Goal: Task Accomplishment & Management: Use online tool/utility

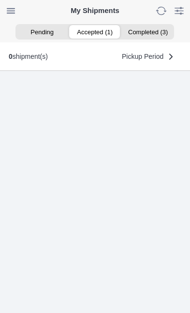
click at [96, 32] on ion-segment-button "Accepted (1)" at bounding box center [95, 32] width 53 height 14
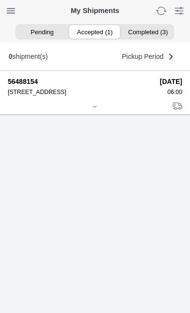
click at [94, 111] on div at bounding box center [95, 107] width 174 height 7
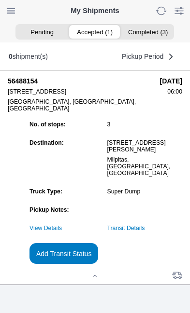
scroll to position [82, 0]
click at [145, 232] on link "Transit Details" at bounding box center [126, 228] width 38 height 7
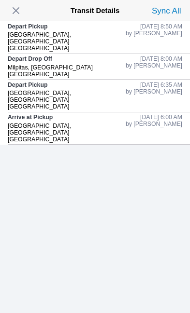
click at [23, 13] on span "button" at bounding box center [16, 11] width 14 height 14
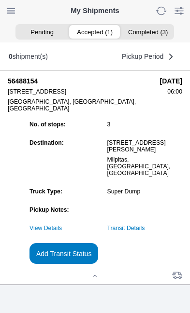
click at [0, 0] on slot "Add Transit Status" at bounding box center [0, 0] width 0 height 0
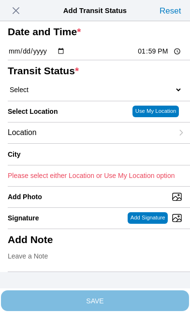
click at [160, 56] on input "13:59" at bounding box center [159, 51] width 45 height 10
type input "10:05"
click at [45, 94] on select "Select Arrive at Drop Off Arrive at Pickup Break Start Break Stop Depart Drop O…" at bounding box center [95, 89] width 174 height 9
select select "DPTDLVLOC"
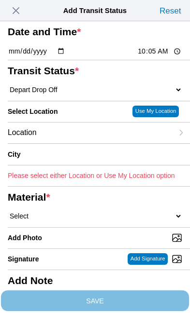
click at [81, 143] on div "Location" at bounding box center [90, 133] width 165 height 21
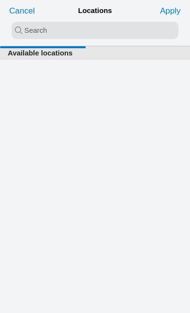
click at [22, 28] on input "search text" at bounding box center [95, 30] width 166 height 17
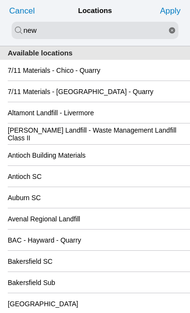
type input "new"
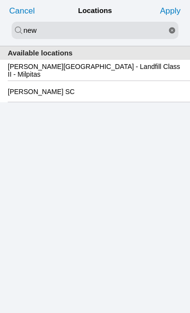
click at [0, 0] on slot "[PERSON_NAME][GEOGRAPHIC_DATA] - Landfill Class II - Milpitas" at bounding box center [0, 0] width 0 height 0
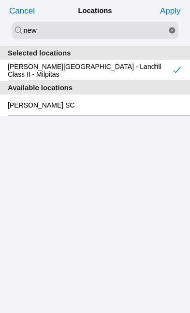
click at [0, 0] on slot "Apply" at bounding box center [0, 0] width 0 height 0
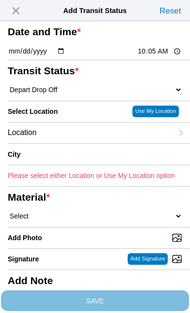
type input "Milpitas"
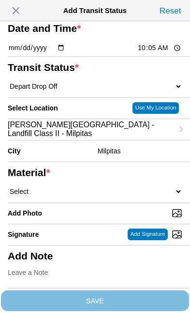
scroll to position [85, 0]
click at [90, 188] on select "Select 1" x 3" Rock 1" x 4" Rock 2" x 4" Rock Asphalt Cold Patch Backfill Spec …" at bounding box center [95, 191] width 174 height 9
select select "708654"
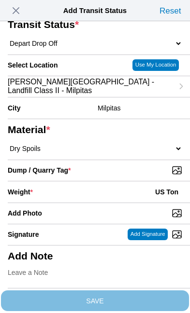
click at [142, 176] on input "Dump / Quarry Tag *" at bounding box center [99, 170] width 182 height 11
type input "C:\fakepath\image.jpg"
click at [77, 203] on div "Weight * US Ton" at bounding box center [95, 191] width 174 height 21
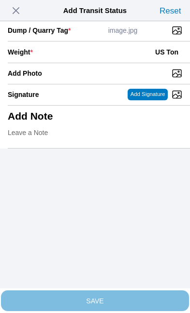
scroll to position [198, 0]
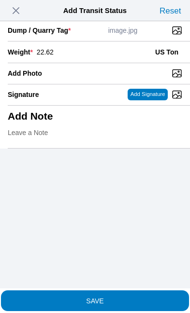
type input "22.62"
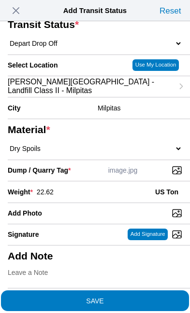
scroll to position [129, 0]
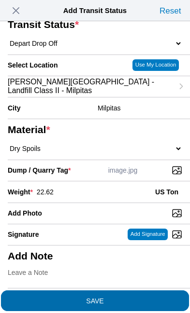
click at [135, 297] on span "SAVE" at bounding box center [95, 300] width 174 height 7
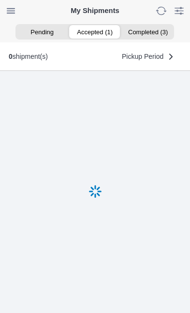
scroll to position [0, 0]
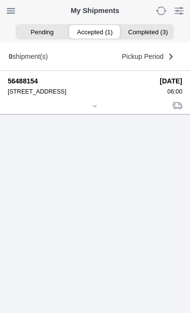
click at [96, 109] on icon at bounding box center [95, 106] width 6 height 6
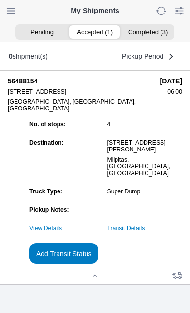
scroll to position [93, 0]
click at [0, 0] on slot "Add Transit Status" at bounding box center [0, 0] width 0 height 0
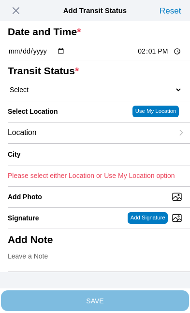
click at [159, 56] on input "14:01" at bounding box center [159, 51] width 45 height 10
type input "11:15"
click at [70, 94] on select "Select Arrive at Drop Off Arrive at Pickup Break Start Break Stop Depart Drop O…" at bounding box center [95, 89] width 174 height 9
select select "DPTPULOC"
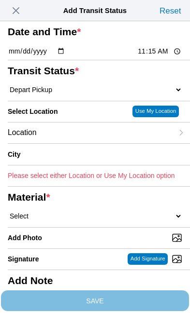
click at [83, 143] on div "Location" at bounding box center [90, 133] width 165 height 21
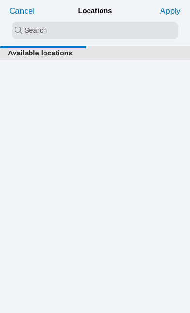
click at [26, 27] on input "search text" at bounding box center [95, 30] width 166 height 17
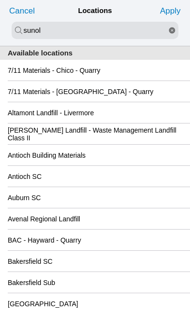
type input "sunol"
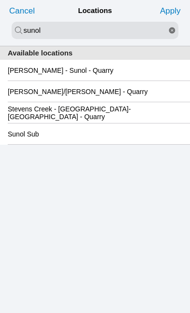
click at [0, 0] on slot "[PERSON_NAME] - Sunol - Quarry" at bounding box center [0, 0] width 0 height 0
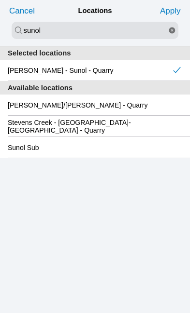
click at [0, 0] on slot "Apply" at bounding box center [0, 0] width 0 height 0
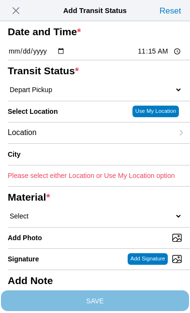
type input "Sunol"
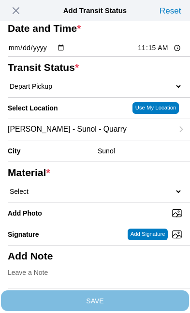
scroll to position [67, 0]
click at [90, 196] on select "Select 1" x 3" Rock 1" x 4" Rock 2" x 4" Rock Asphalt Cold Patch Backfill Spec …" at bounding box center [95, 191] width 174 height 9
select select "708650"
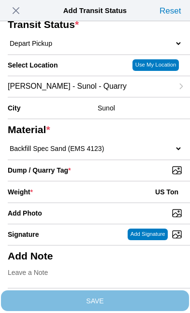
scroll to position [101, 0]
click at [138, 176] on input "Dump / Quarry Tag *" at bounding box center [99, 170] width 182 height 11
click at [139, 176] on input "Dump / Quarry Tag *" at bounding box center [99, 170] width 182 height 11
type input "C:\fakepath\image.jpg"
click at [81, 203] on div "Weight * US Ton" at bounding box center [95, 191] width 174 height 21
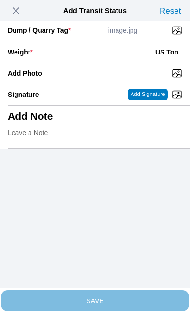
scroll to position [198, 0]
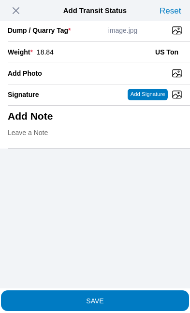
type input "18.84"
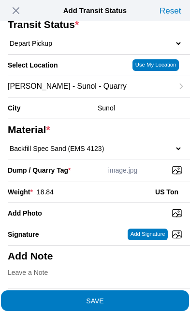
scroll to position [184, 0]
click at [131, 297] on span "SAVE" at bounding box center [95, 300] width 174 height 7
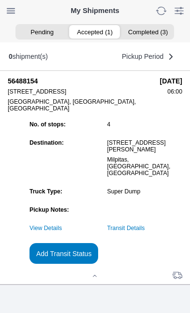
scroll to position [0, 0]
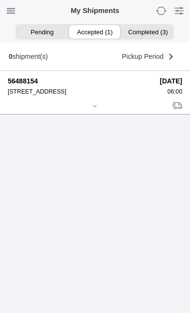
click at [95, 110] on div at bounding box center [95, 106] width 174 height 7
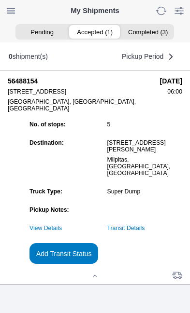
scroll to position [93, 0]
click at [0, 0] on slot "Add Transit Status" at bounding box center [0, 0] width 0 height 0
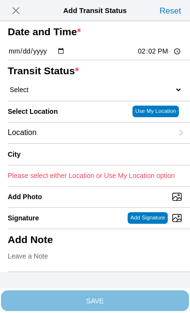
click at [167, 56] on input "14:02" at bounding box center [159, 51] width 45 height 10
type input "12:10"
click at [76, 94] on select "Select Arrive at Drop Off Arrive at Pickup Break Start Break Stop Depart Drop O…" at bounding box center [95, 89] width 174 height 9
select select "DPTDLVLOC"
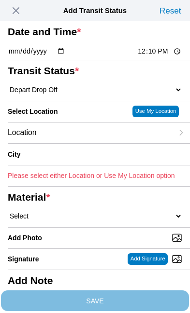
click at [79, 143] on div "Location" at bounding box center [90, 133] width 165 height 21
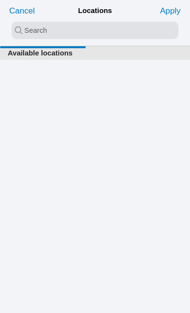
click at [21, 32] on input "search text" at bounding box center [95, 30] width 166 height 17
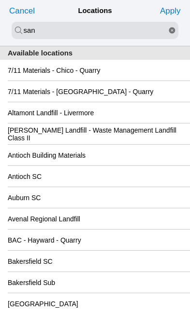
type input "san"
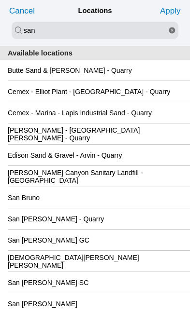
click at [114, 250] on div "San [PERSON_NAME] GC" at bounding box center [95, 240] width 174 height 21
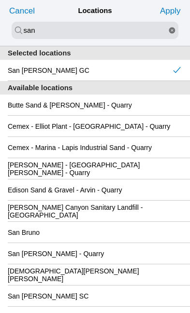
click at [0, 0] on slot "Apply" at bounding box center [0, 0] width 0 height 0
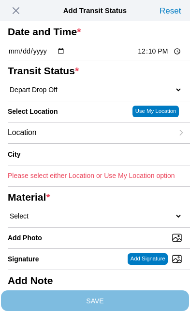
type input "[GEOGRAPHIC_DATA][PERSON_NAME]"
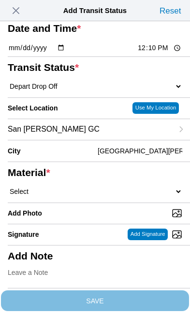
scroll to position [36, 0]
click at [95, 196] on select "Select 1" x 3" Rock 1" x 4" Rock 2" x 4" Rock Asphalt Cold Patch Backfill Spec …" at bounding box center [95, 191] width 174 height 9
select select "708650"
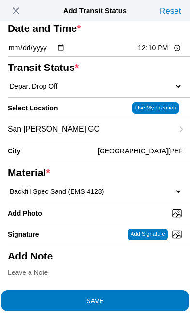
scroll to position [120, 0]
click at [92, 208] on input "Add Photo" at bounding box center [99, 213] width 182 height 11
type input "C:\fakepath\image.jpg"
click at [129, 297] on span "SAVE" at bounding box center [95, 300] width 174 height 7
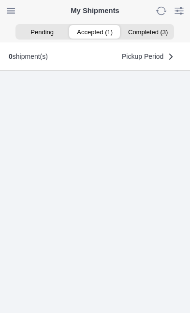
scroll to position [0, 0]
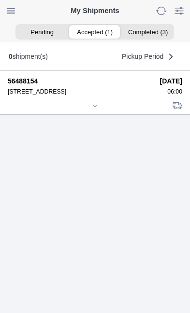
click at [103, 110] on div at bounding box center [95, 106] width 174 height 7
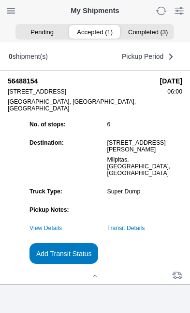
scroll to position [93, 0]
click at [145, 228] on link "Transit Details" at bounding box center [126, 228] width 38 height 7
